Goal: Transaction & Acquisition: Purchase product/service

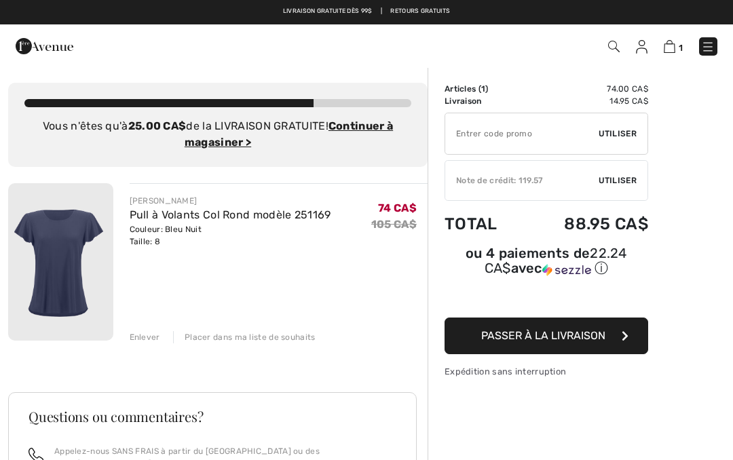
click at [627, 179] on span "Utiliser" at bounding box center [618, 181] width 38 height 12
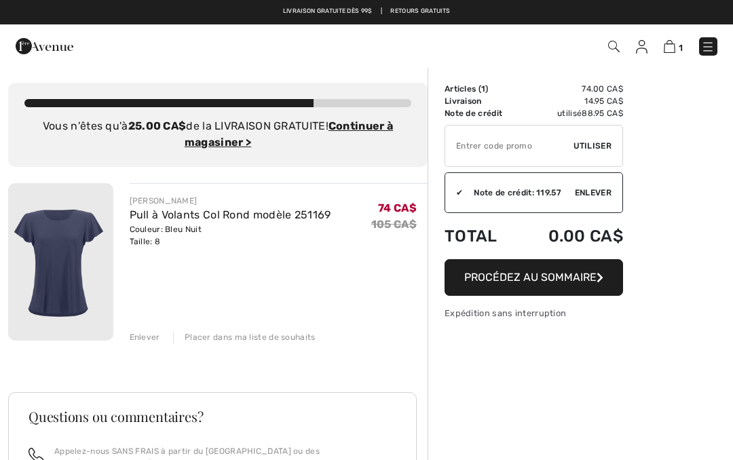
click at [68, 54] on img at bounding box center [45, 46] width 58 height 27
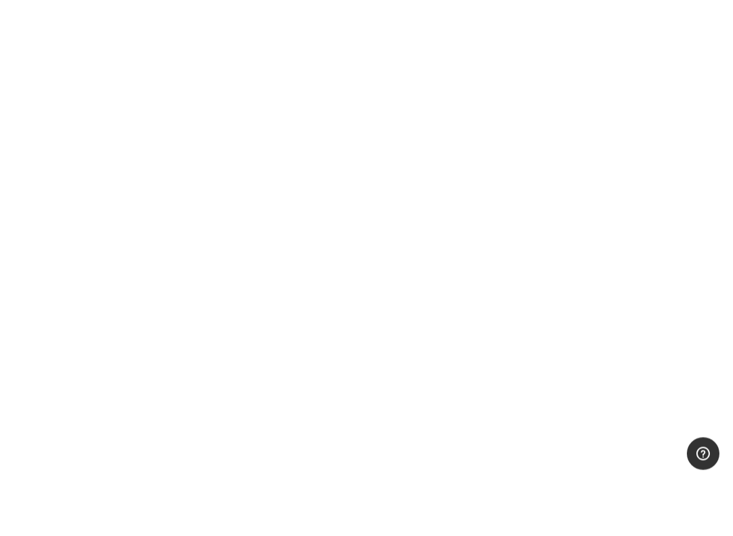
scroll to position [733, 0]
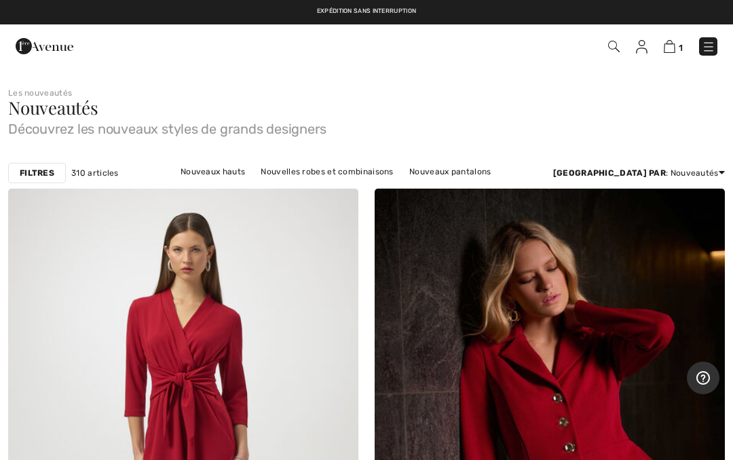
click at [47, 174] on strong "Filtres" at bounding box center [37, 173] width 35 height 12
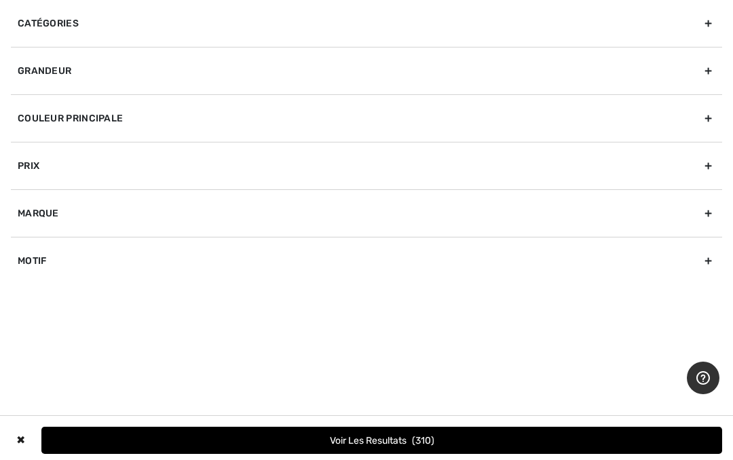
click at [120, 26] on div "Catégories" at bounding box center [367, 23] width 712 height 47
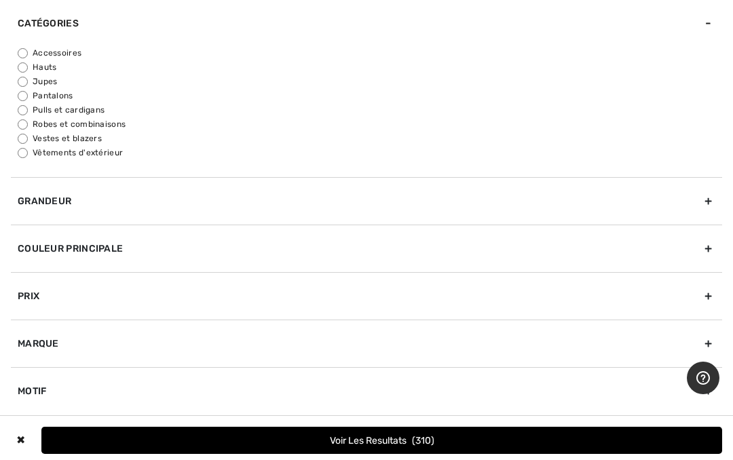
click at [67, 65] on label "Hauts" at bounding box center [370, 67] width 705 height 12
click at [28, 65] on input "Hauts" at bounding box center [23, 67] width 10 height 10
radio input "true"
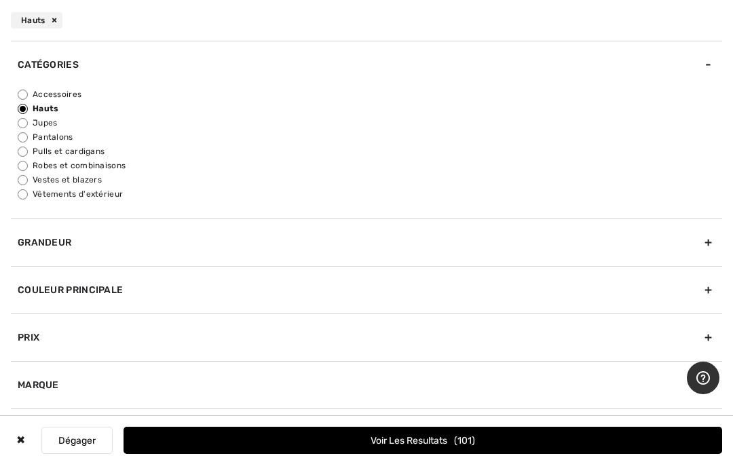
click at [714, 247] on div "Grandeur" at bounding box center [367, 243] width 712 height 48
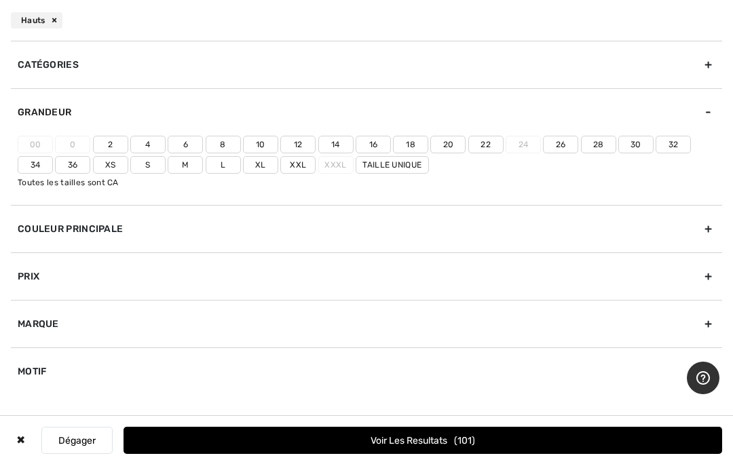
click at [227, 145] on label "8" at bounding box center [223, 145] width 35 height 18
click at [0, 0] on input"] "8" at bounding box center [0, 0] width 0 height 0
click at [712, 236] on div "Couleur Principale" at bounding box center [367, 229] width 712 height 48
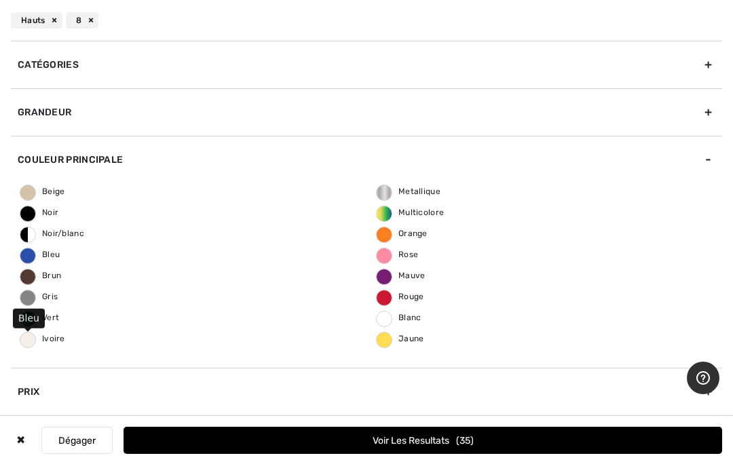
click at [58, 251] on span "Bleu" at bounding box center [39, 255] width 39 height 10
click at [0, 0] on input "Bleu" at bounding box center [0, 0] width 0 height 0
click at [350, 443] on button "Voir les resultats 6" at bounding box center [423, 440] width 599 height 27
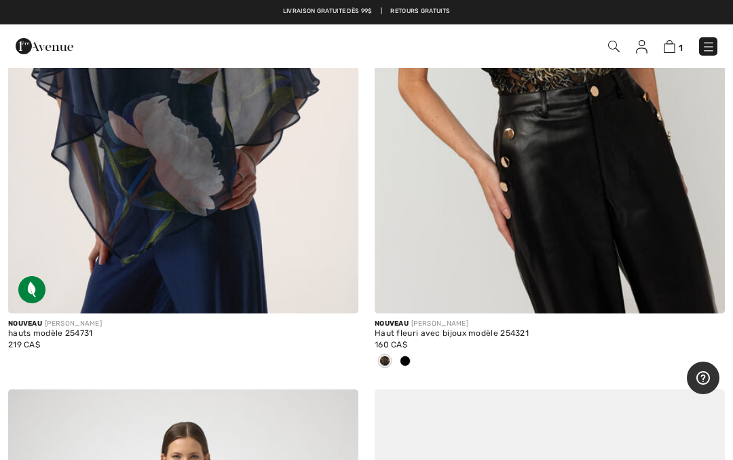
scroll to position [344, 0]
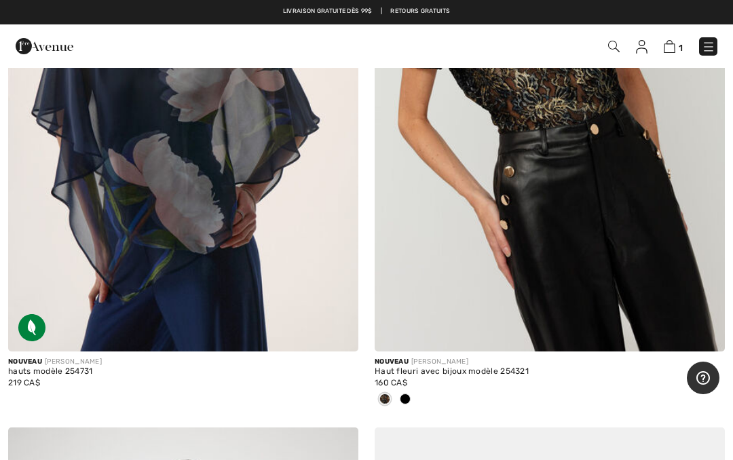
click at [676, 51] on img at bounding box center [670, 46] width 12 height 13
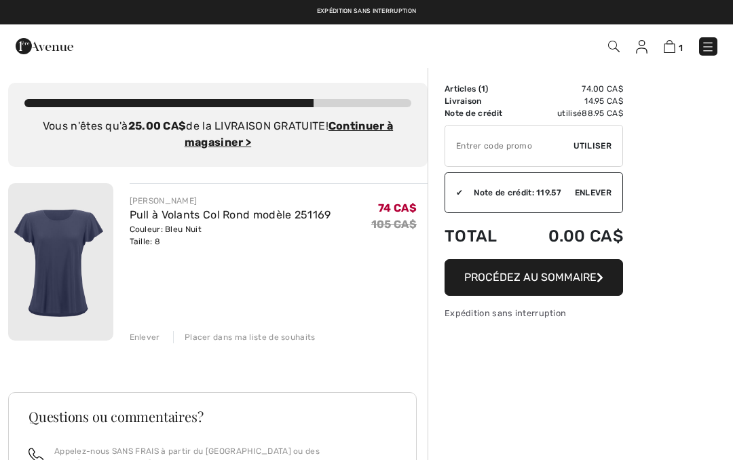
checkbox input "true"
click at [156, 341] on div "Enlever" at bounding box center [145, 337] width 31 height 12
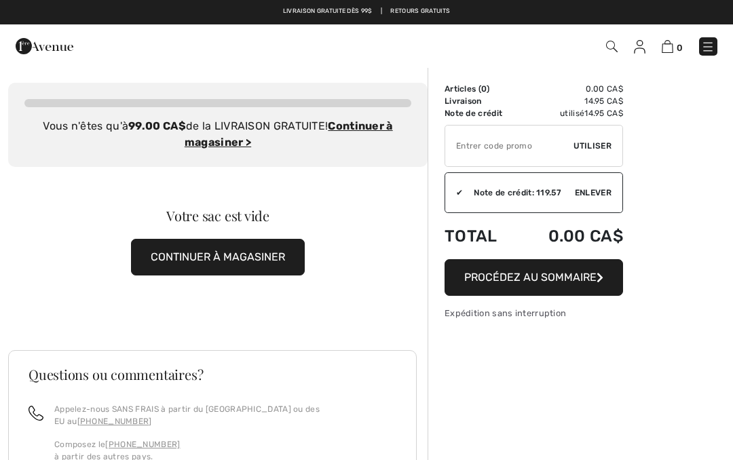
click at [576, 198] on span "Enlever" at bounding box center [593, 193] width 37 height 12
